Goal: Information Seeking & Learning: Learn about a topic

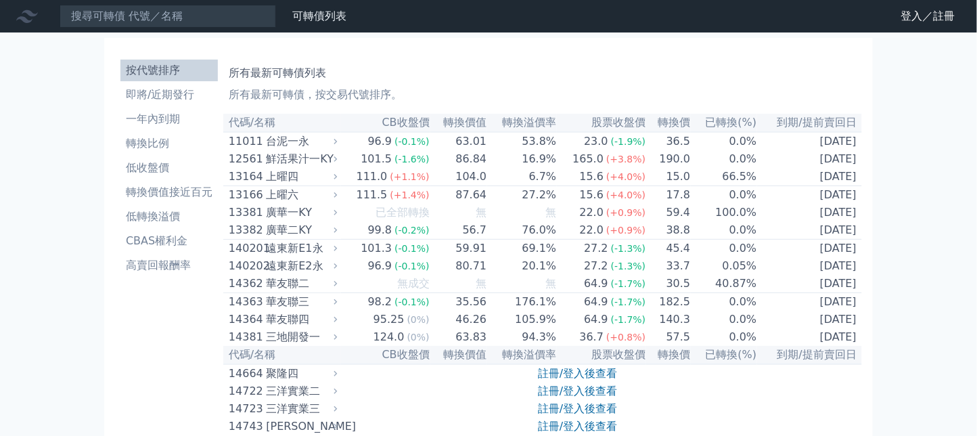
click at [576, 379] on link "註冊/登入後查看" at bounding box center [577, 373] width 79 height 13
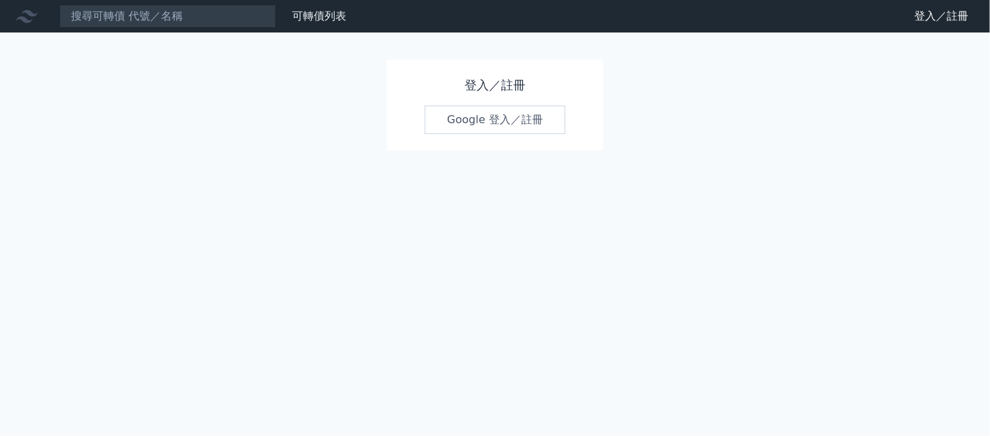
click at [497, 106] on link "Google 登入／註冊" at bounding box center [495, 120] width 141 height 28
click at [493, 122] on link "Google 登入／註冊" at bounding box center [495, 120] width 141 height 28
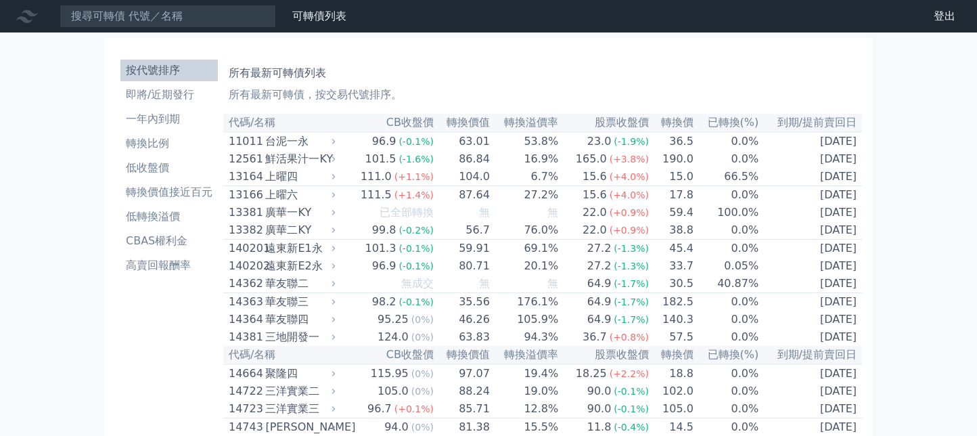
click at [0, 0] on link "財務數據" at bounding box center [0, 0] width 0 height 0
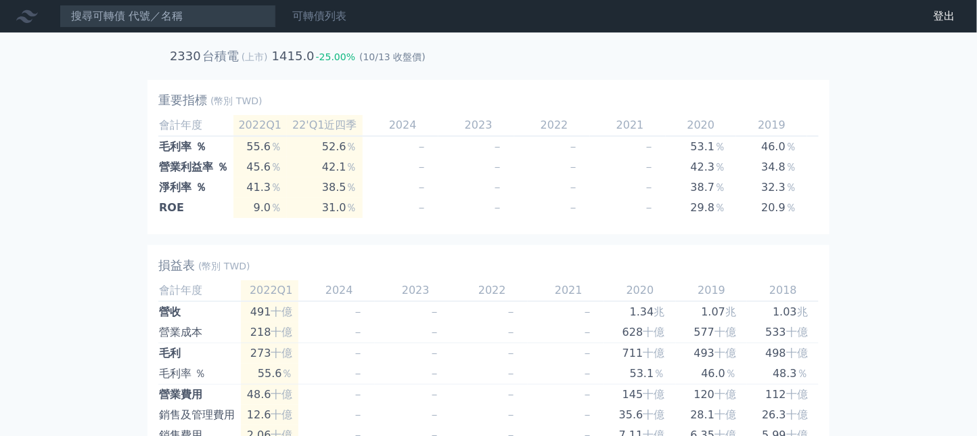
click at [325, 18] on link "可轉債列表" at bounding box center [319, 15] width 54 height 13
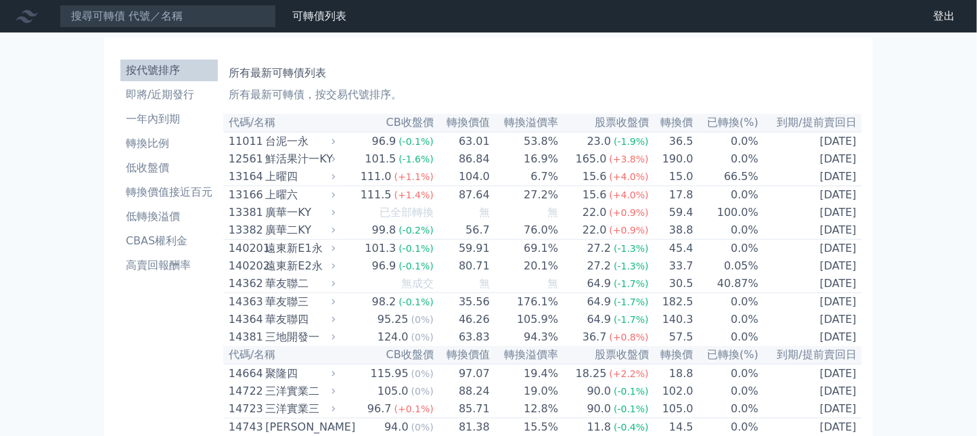
scroll to position [361, 0]
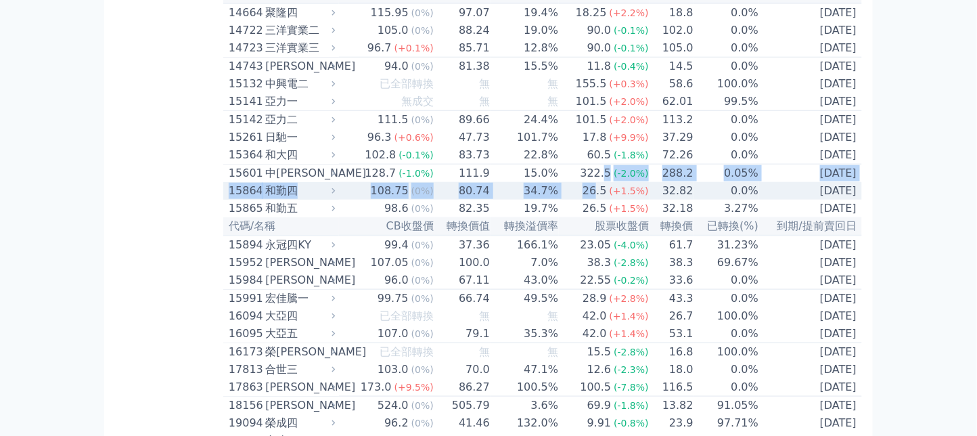
drag, startPoint x: 605, startPoint y: 200, endPoint x: 597, endPoint y: 218, distance: 19.1
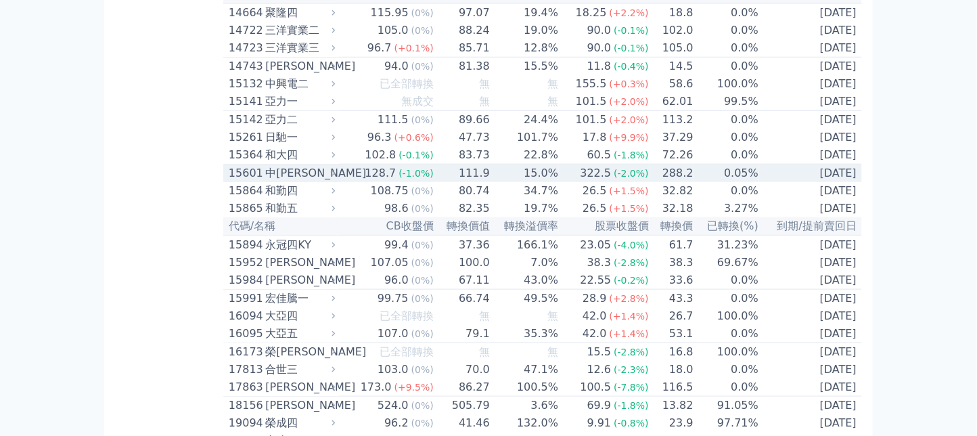
click at [593, 181] on div "322.5" at bounding box center [596, 173] width 37 height 16
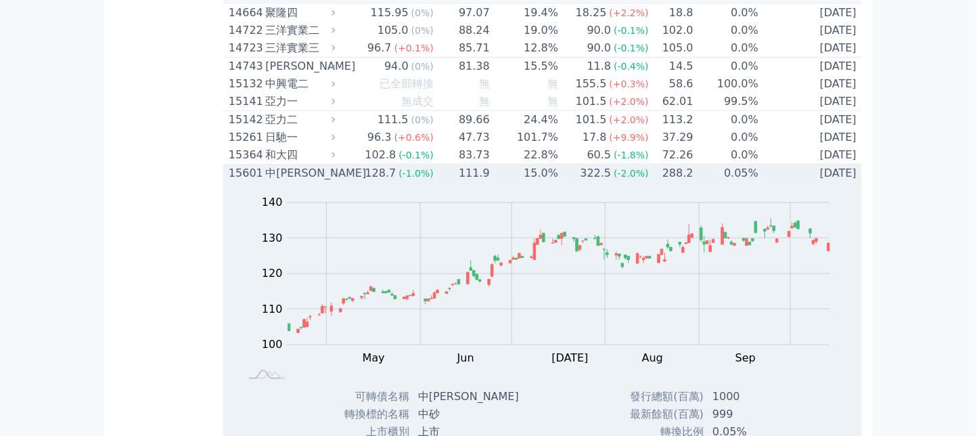
click at [593, 181] on div "322.5" at bounding box center [596, 173] width 37 height 16
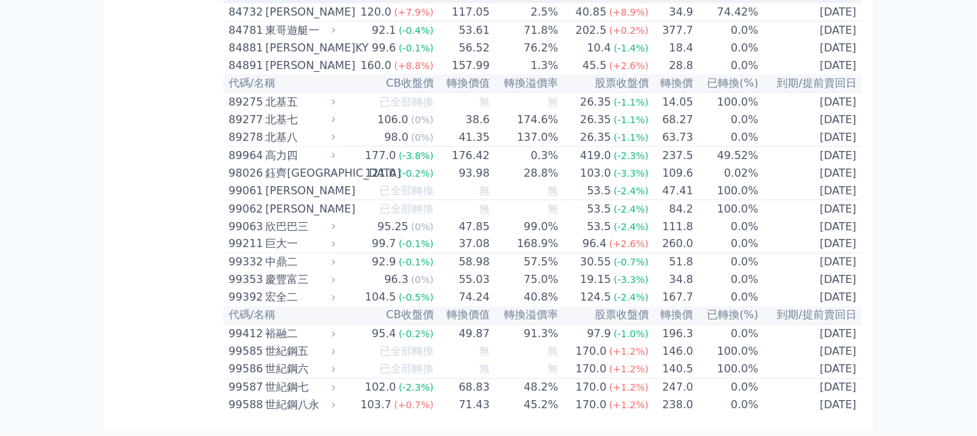
scroll to position [8025, 0]
